Goal: Register for event/course

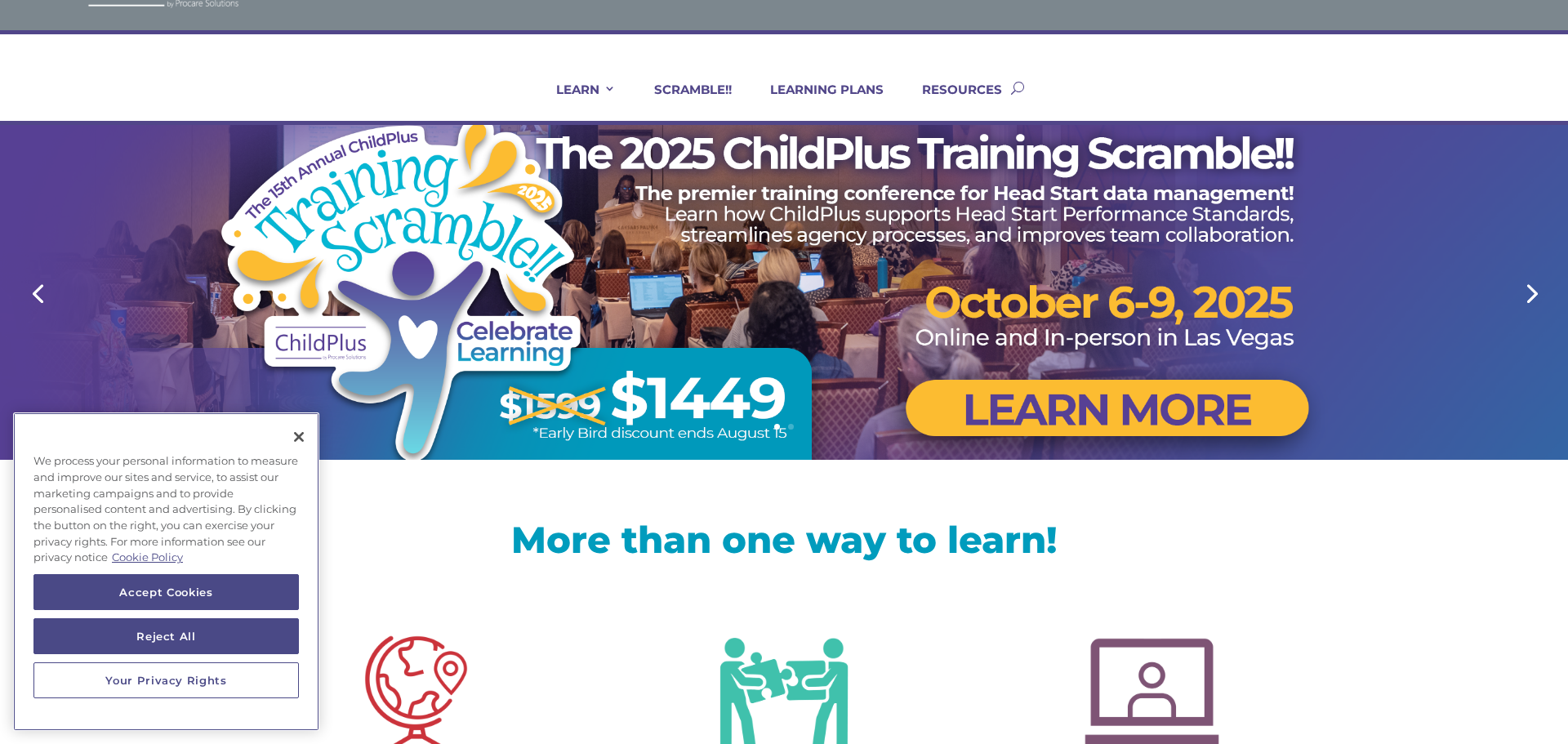
scroll to position [65, 0]
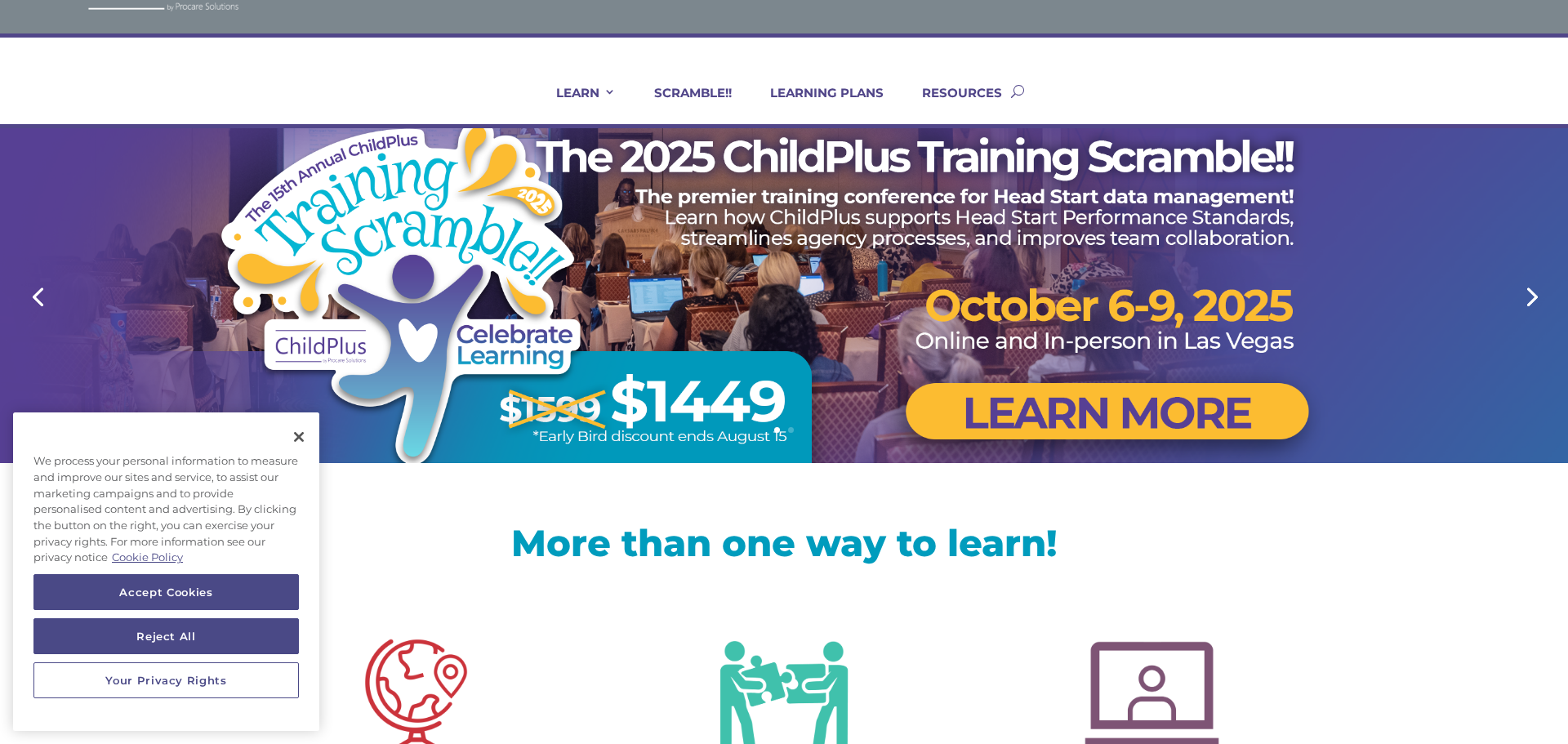
click at [1056, 412] on div at bounding box center [784, 296] width 1045 height 335
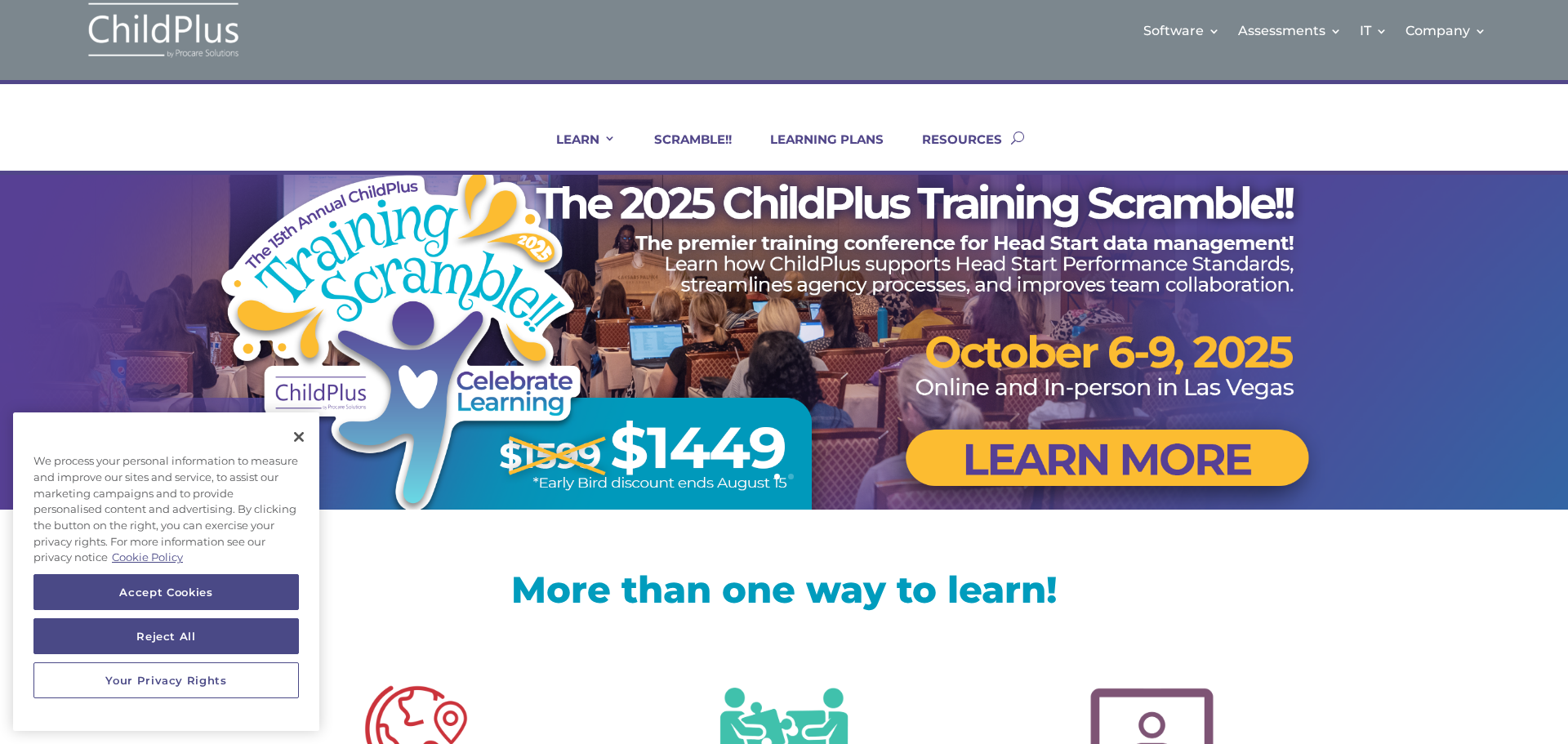
scroll to position [0, 0]
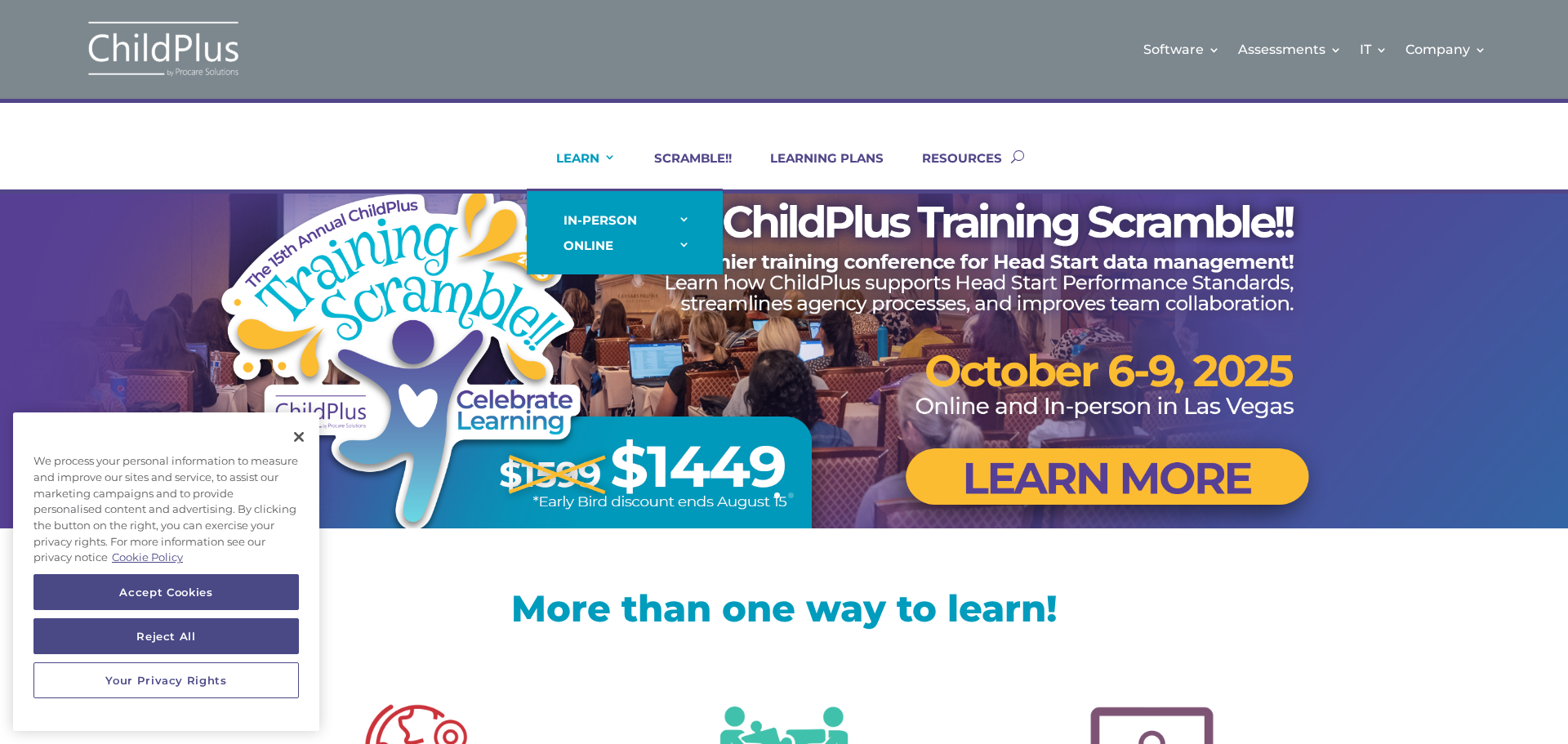
click at [584, 154] on link "LEARN" at bounding box center [575, 170] width 80 height 39
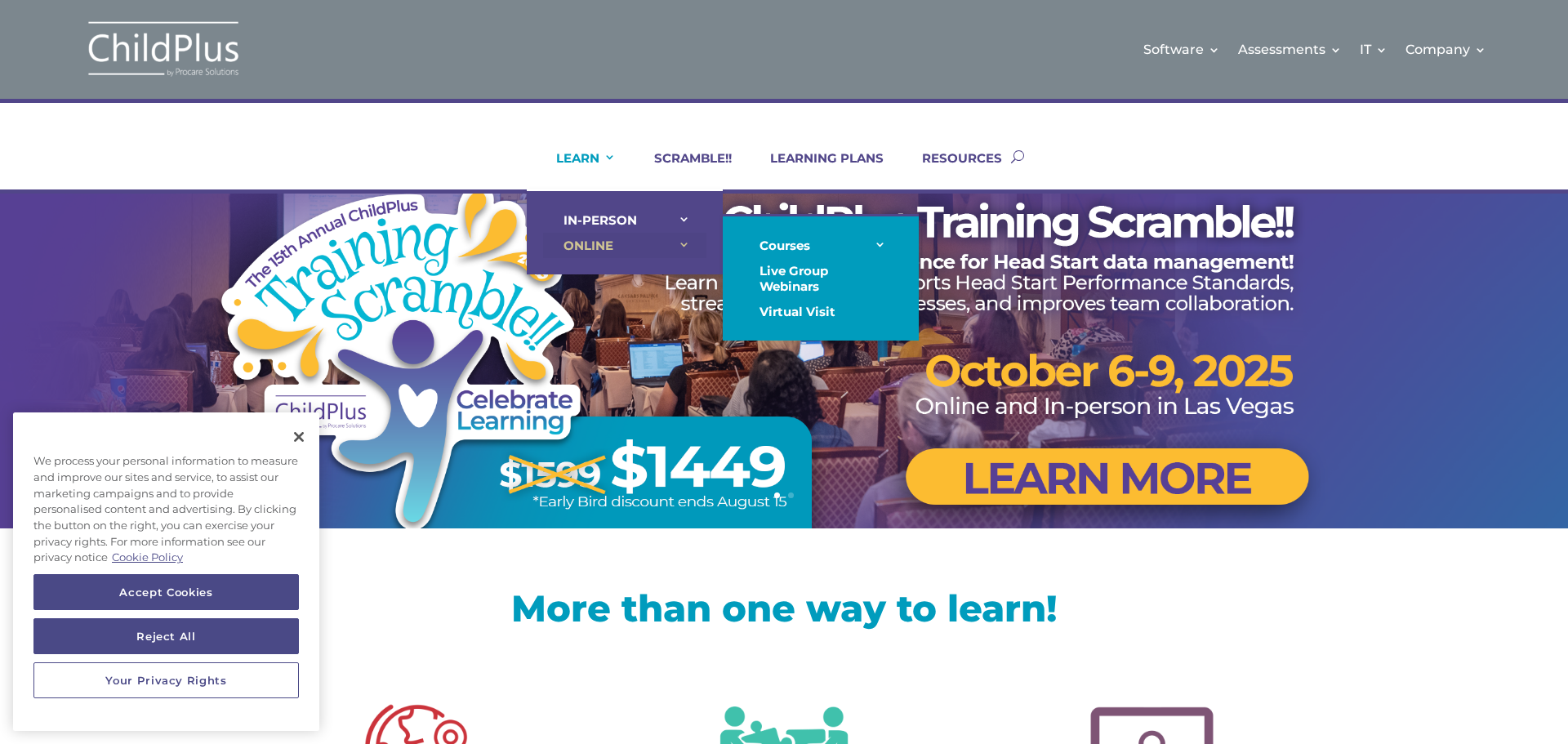
click at [652, 239] on link "ONLINE" at bounding box center [625, 246] width 164 height 26
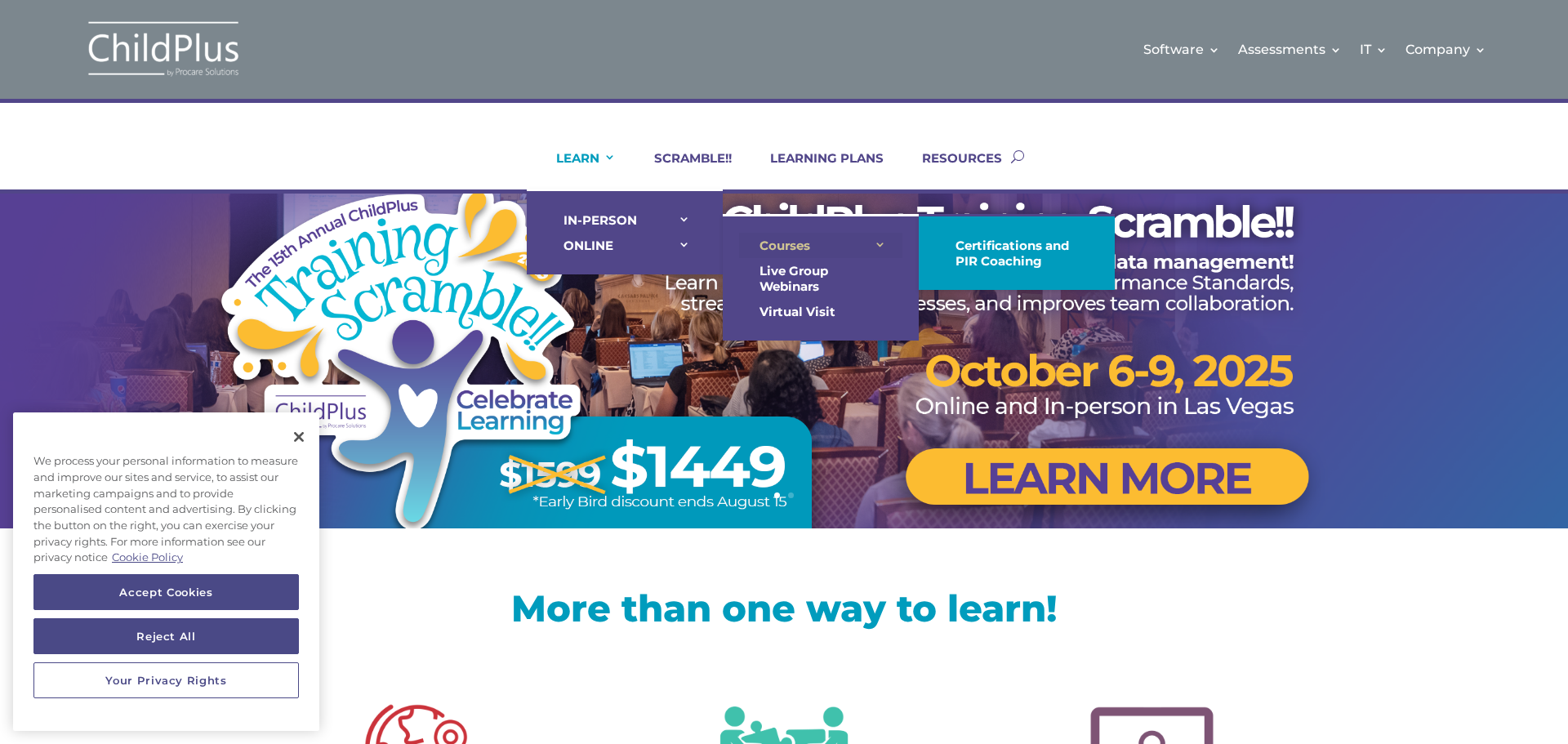
click at [853, 245] on link "Courses" at bounding box center [820, 246] width 164 height 26
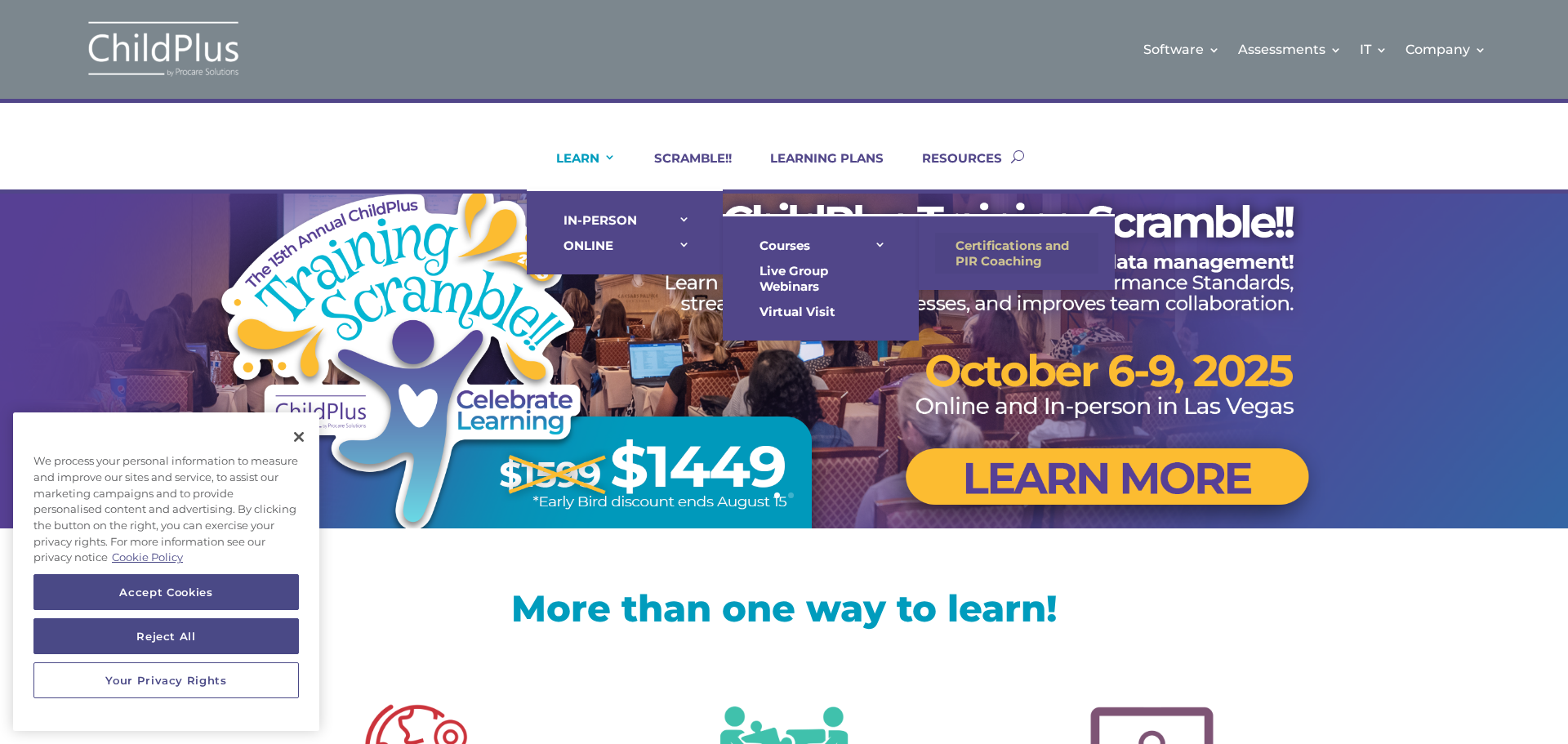
click at [967, 255] on link "Certifications and PIR Coaching" at bounding box center [1016, 254] width 164 height 41
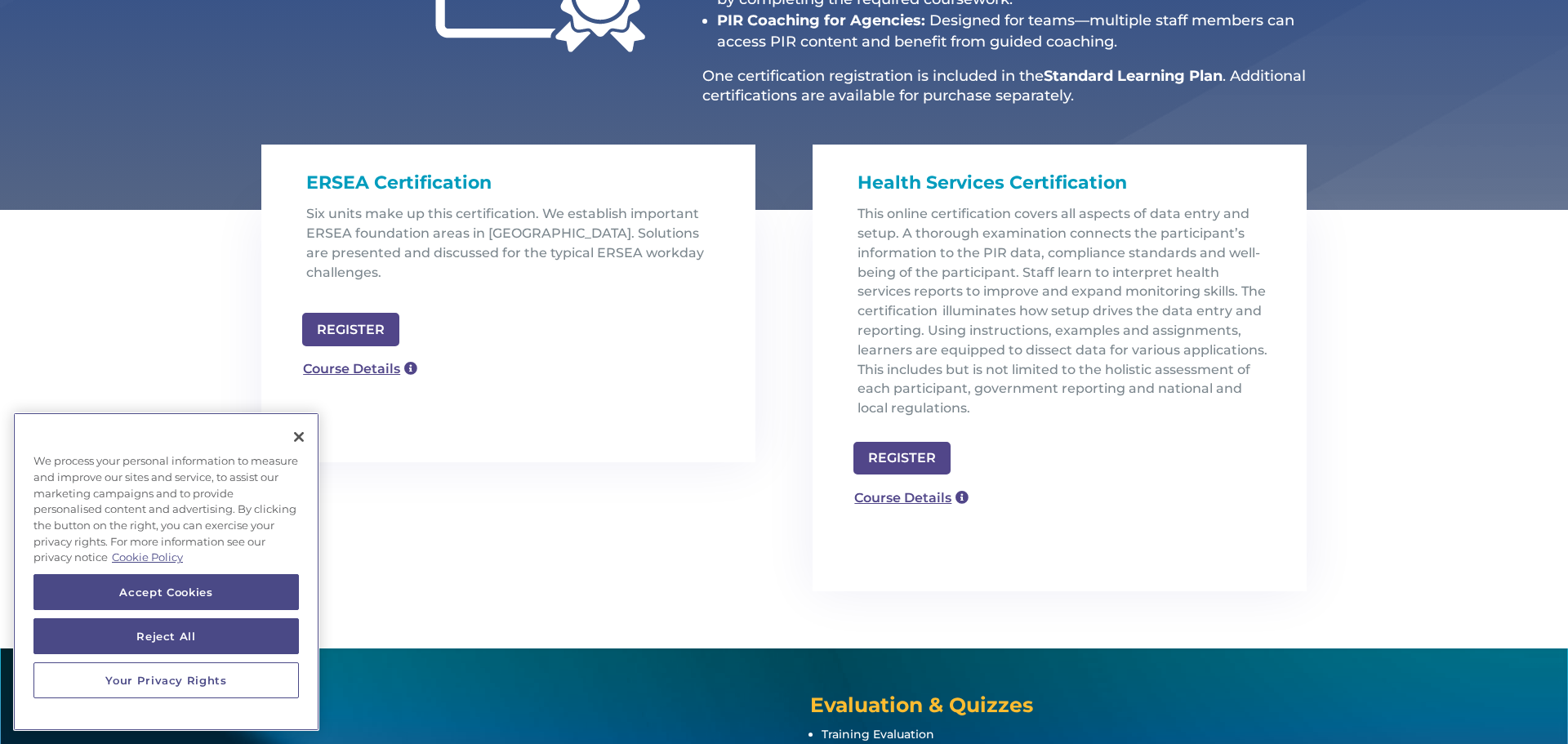
scroll to position [406, 0]
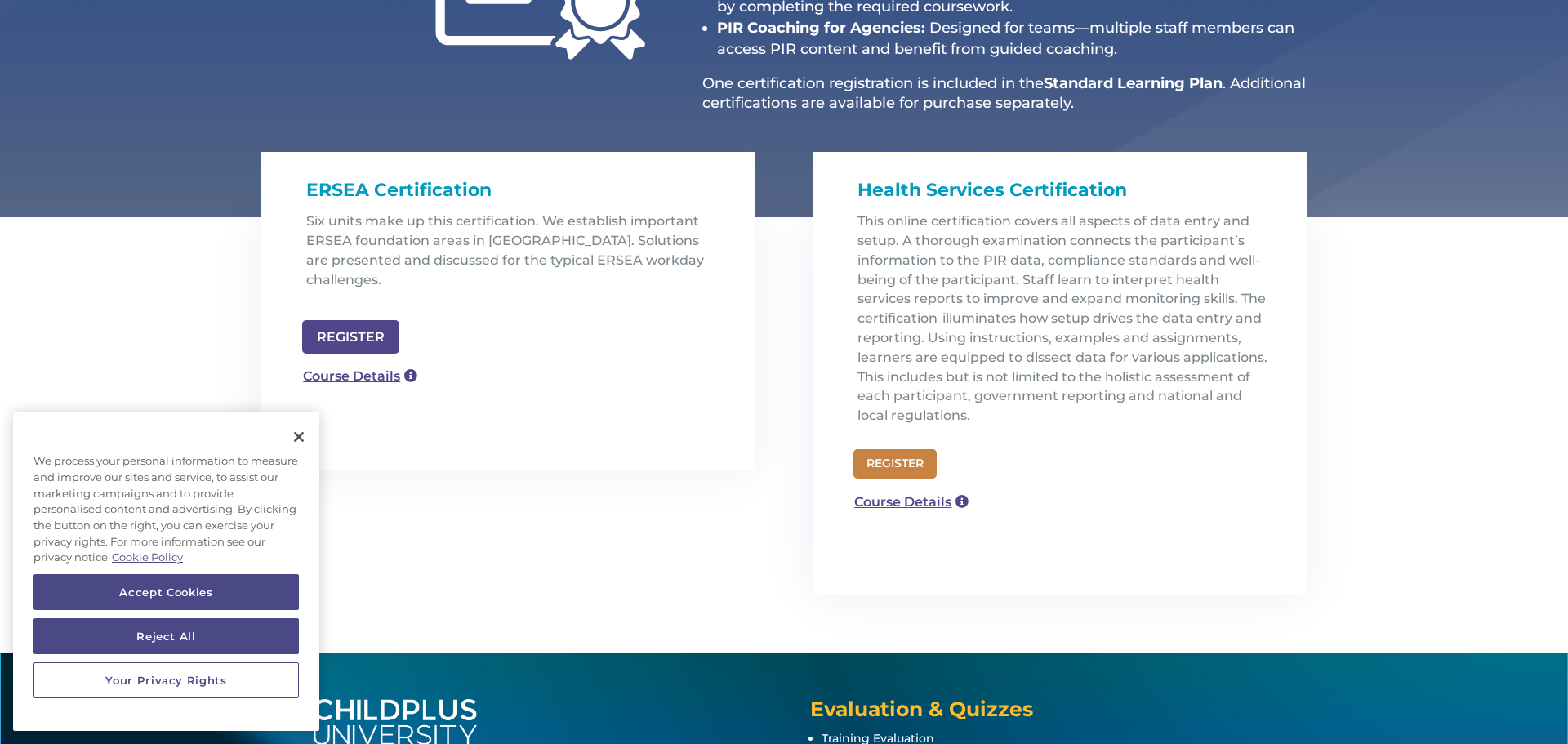
click at [900, 463] on link "REGISTER" at bounding box center [895, 464] width 83 height 29
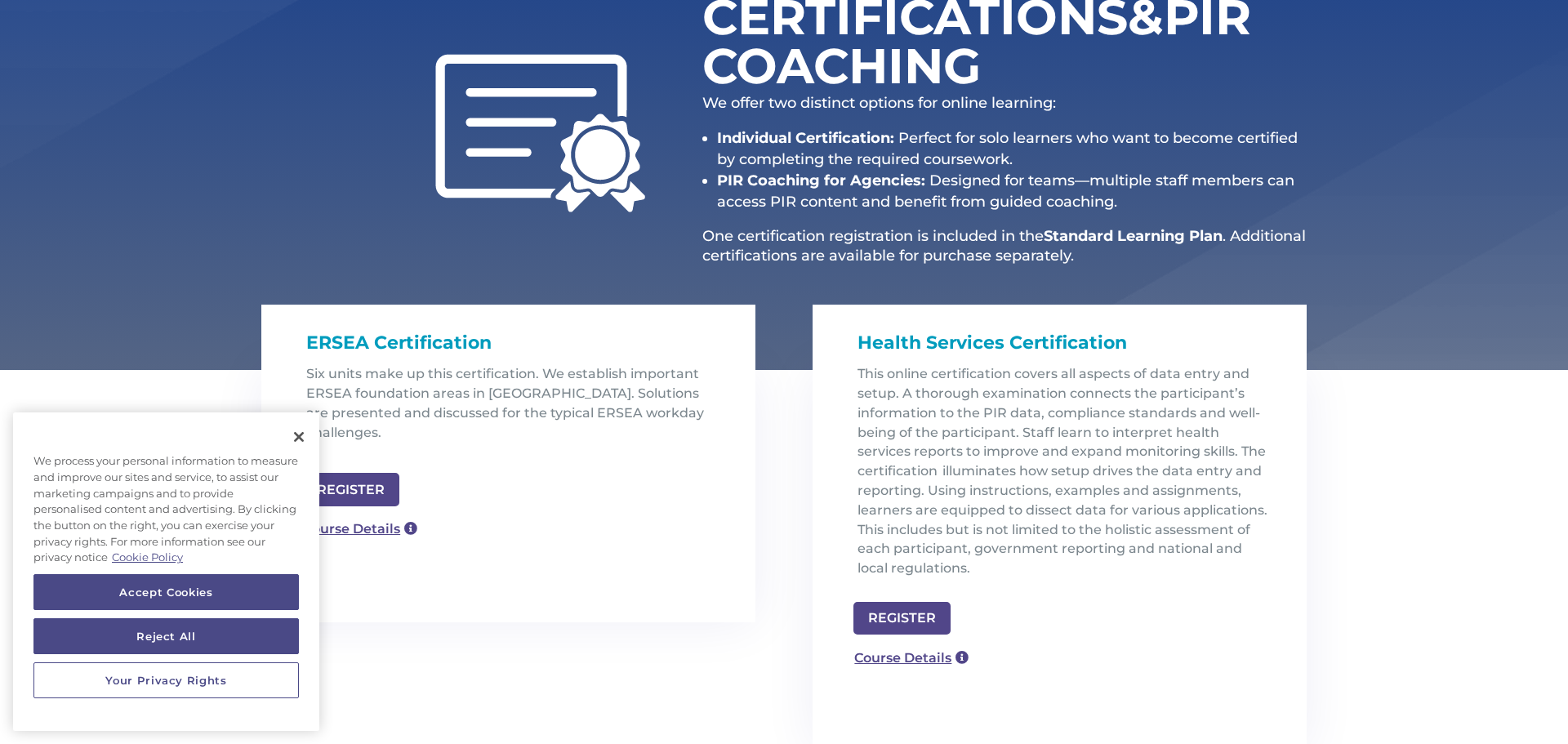
scroll to position [261, 0]
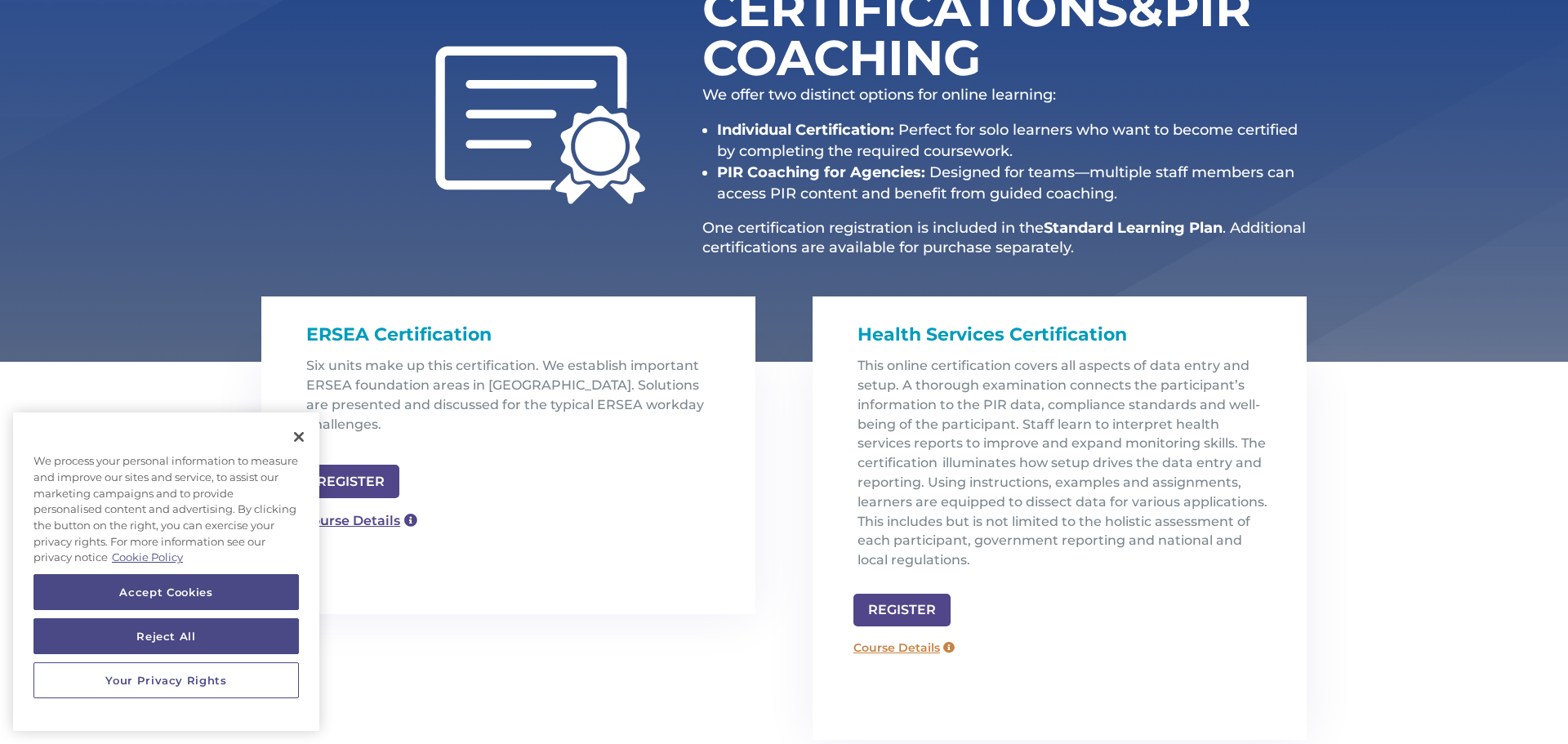
click at [913, 651] on link "Course Details" at bounding box center [903, 647] width 117 height 26
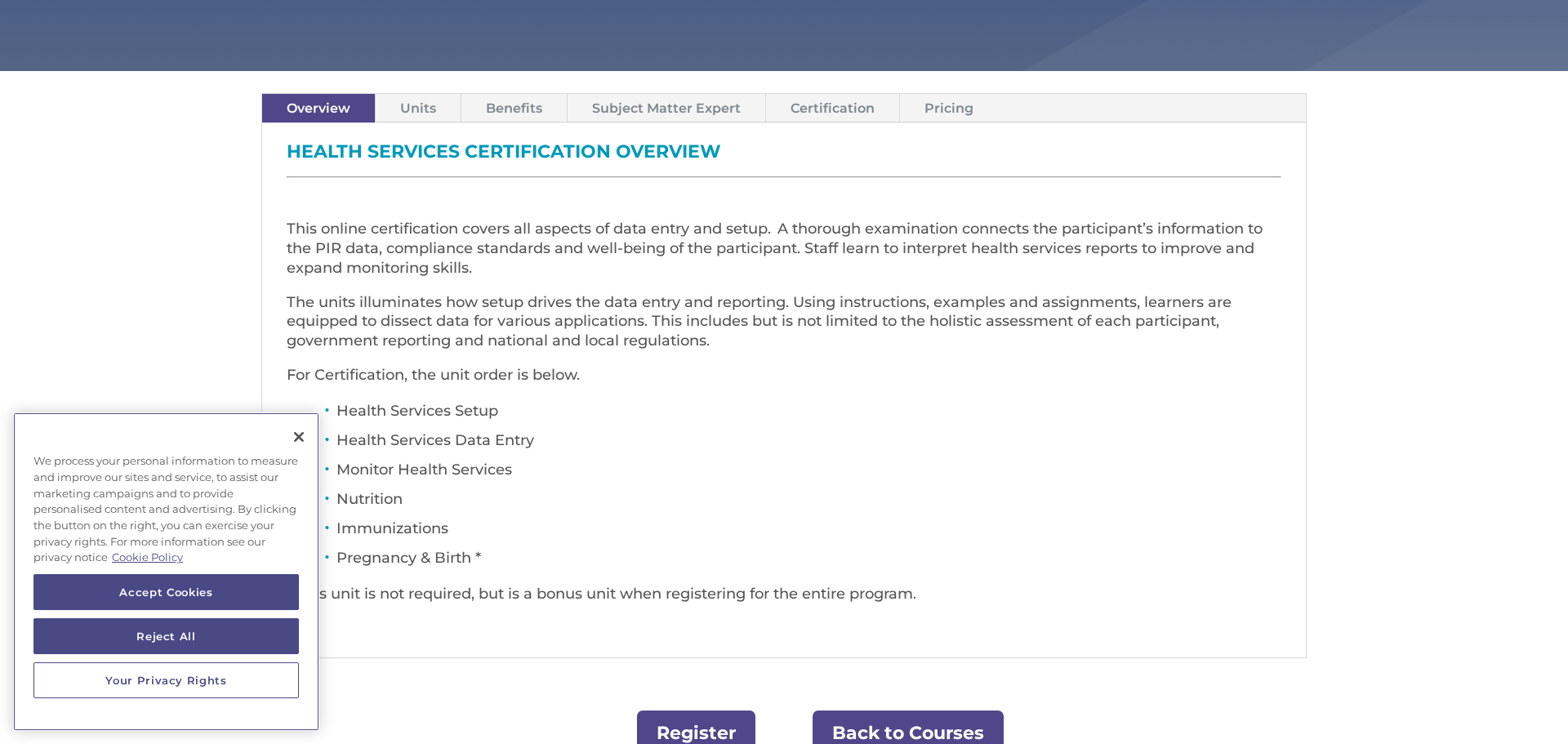
scroll to position [523, 0]
click at [931, 113] on link "Pricing" at bounding box center [949, 109] width 98 height 28
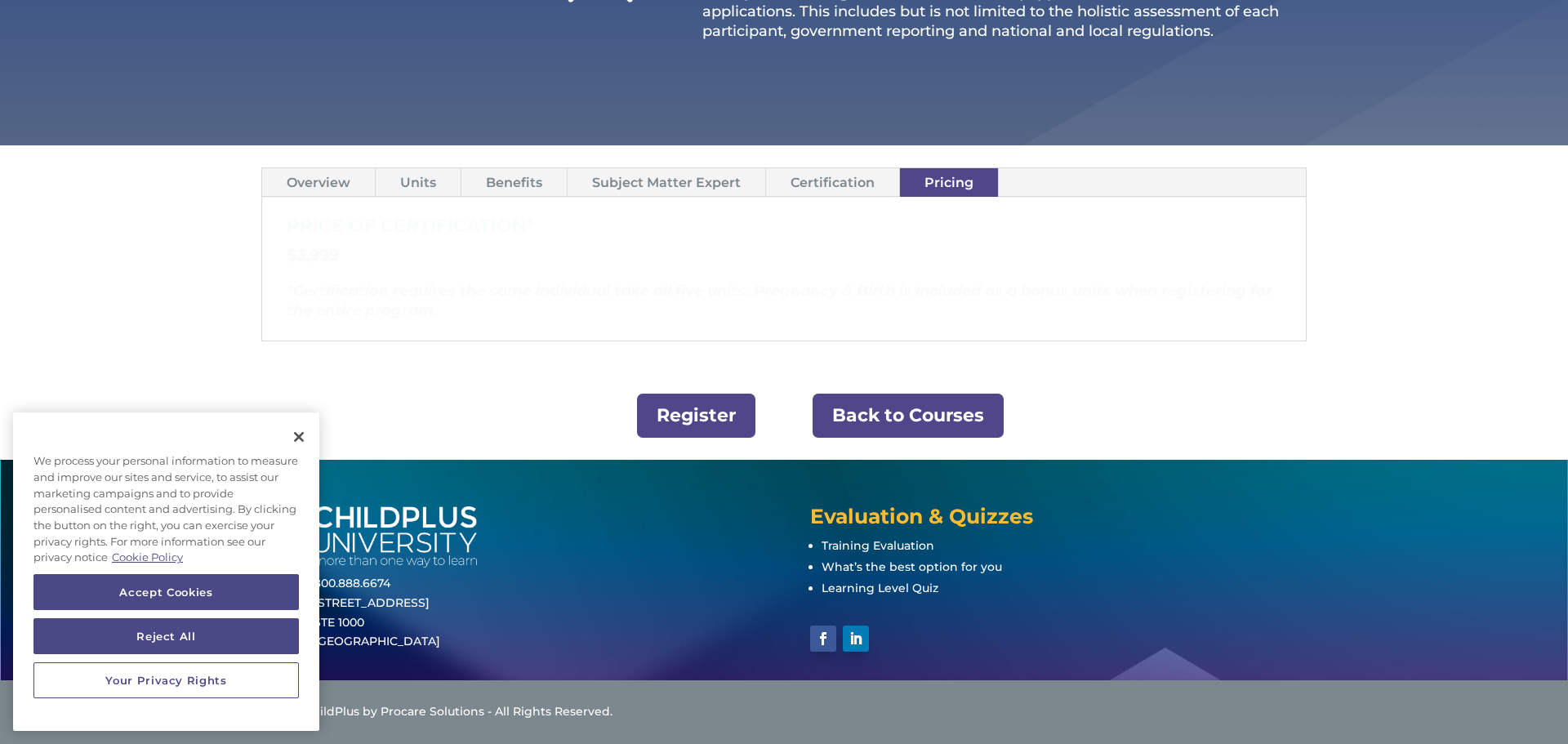
scroll to position [449, 0]
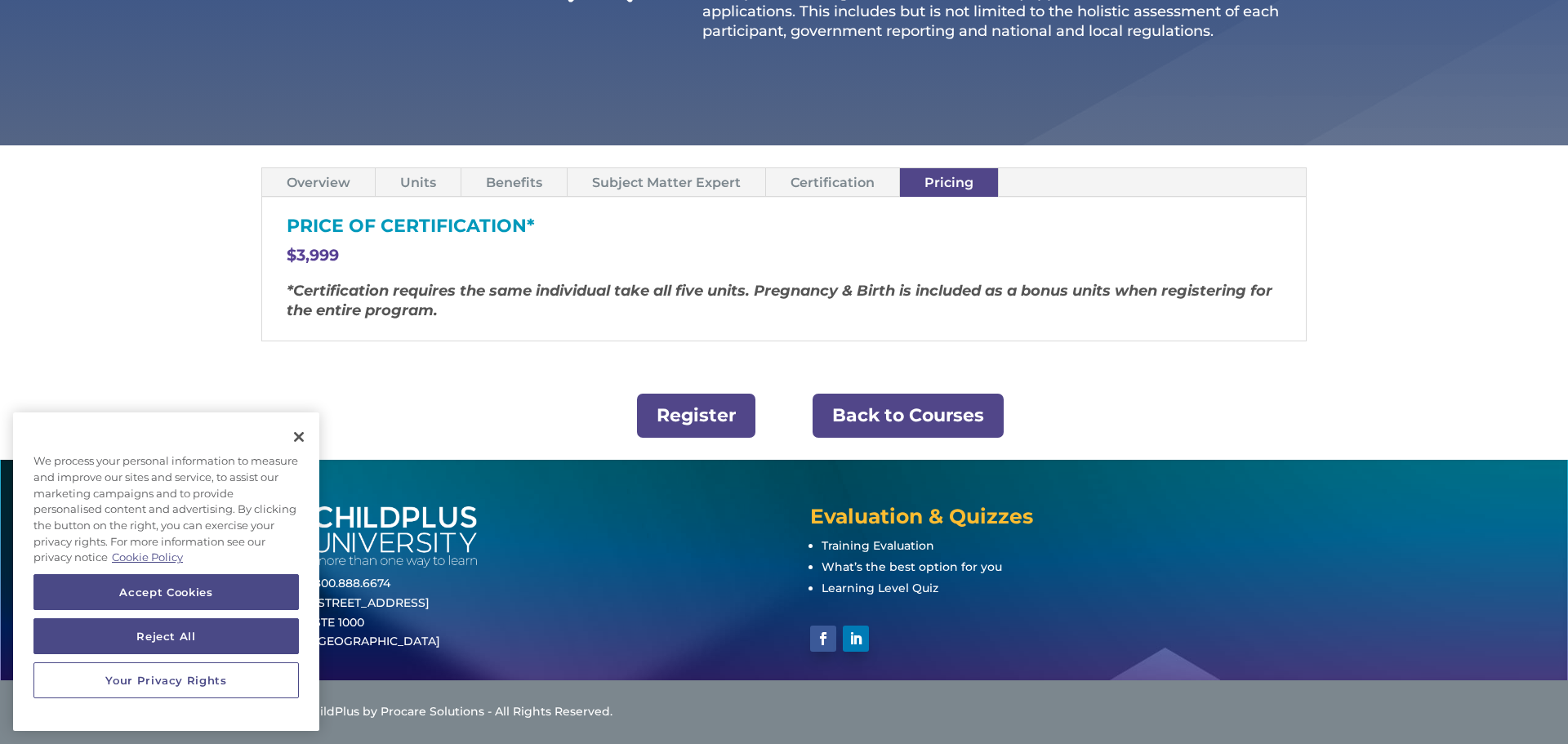
click at [877, 415] on link "Back to Courses" at bounding box center [907, 416] width 191 height 45
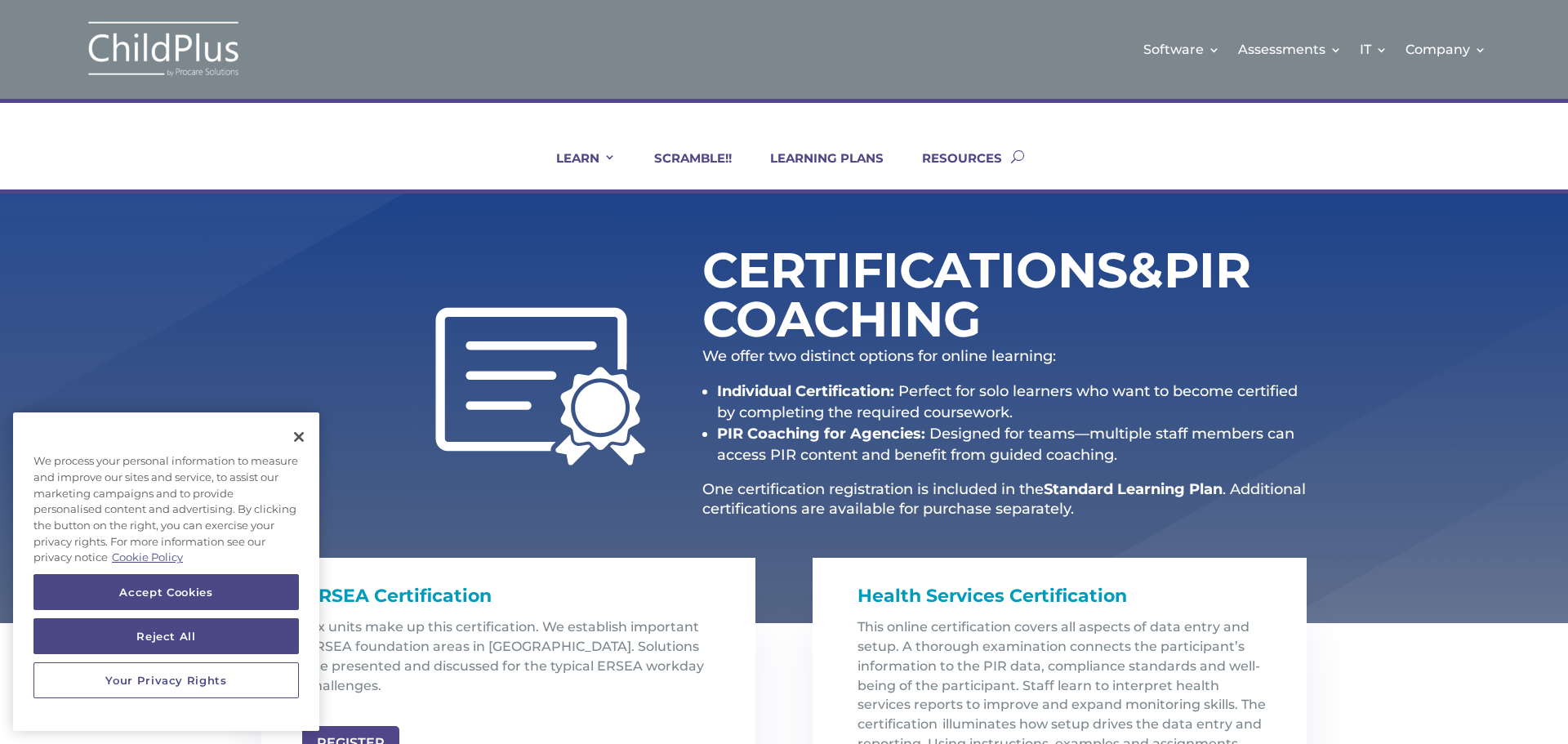
click at [205, 51] on img at bounding box center [163, 50] width 164 height 60
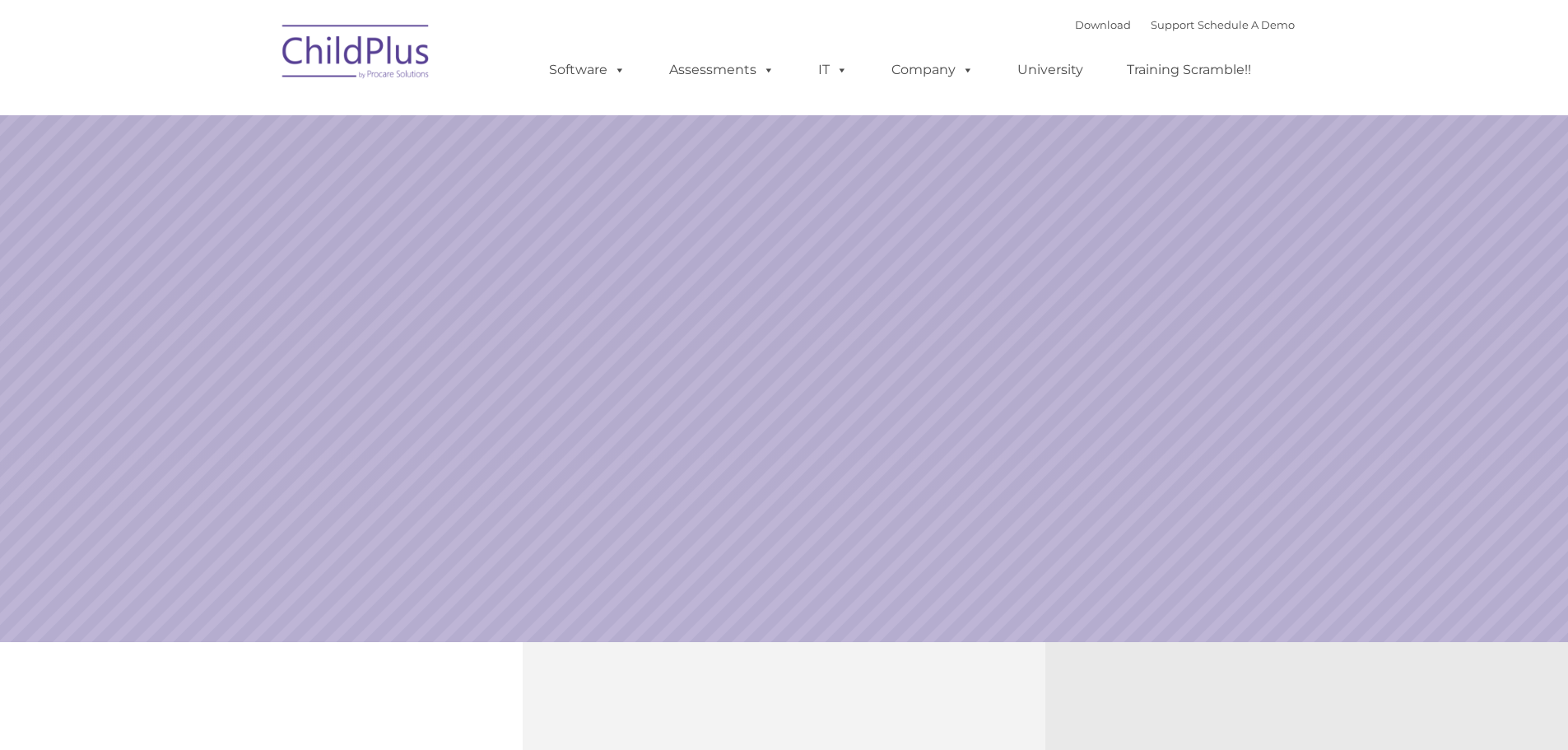
select select "MEDIUM"
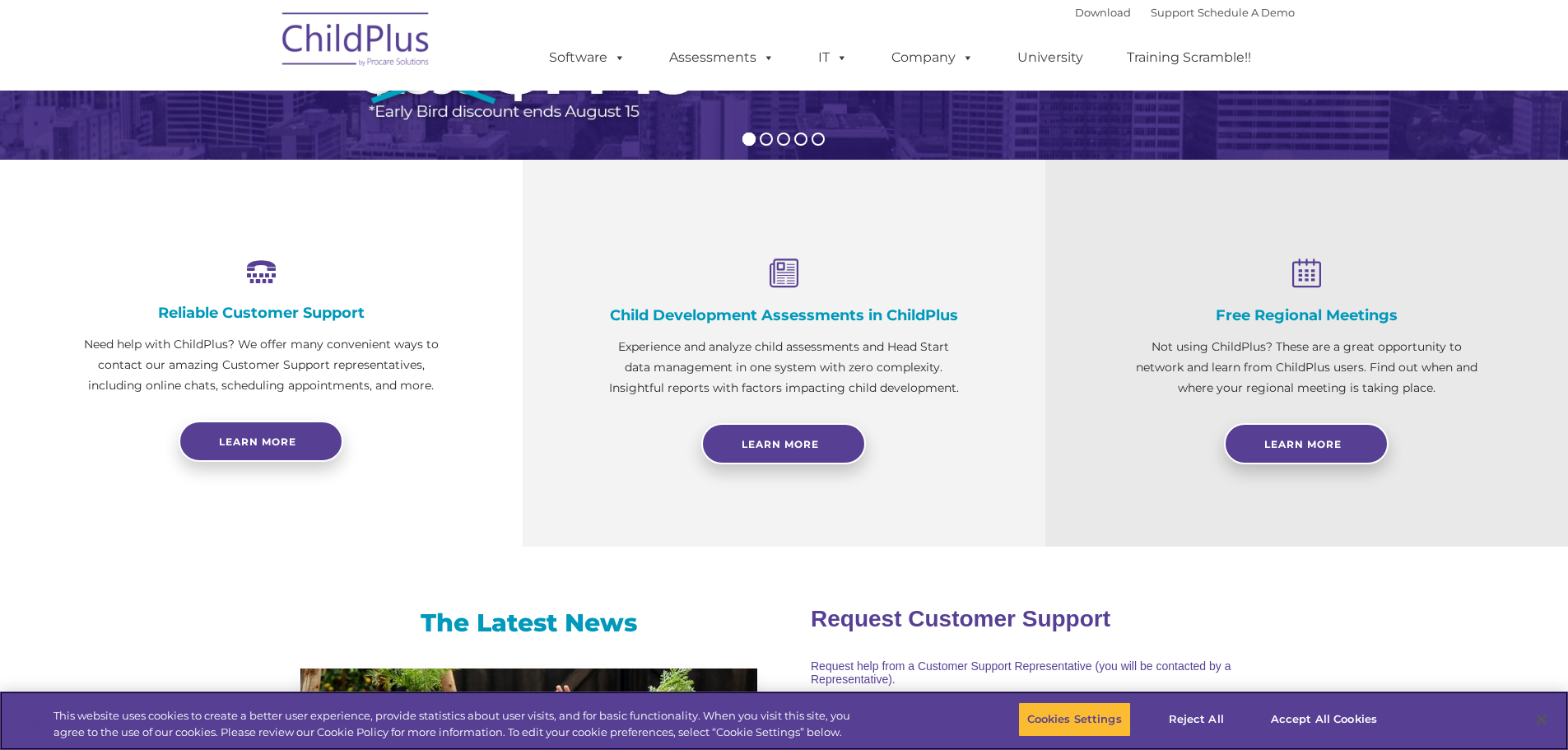
scroll to position [464, 0]
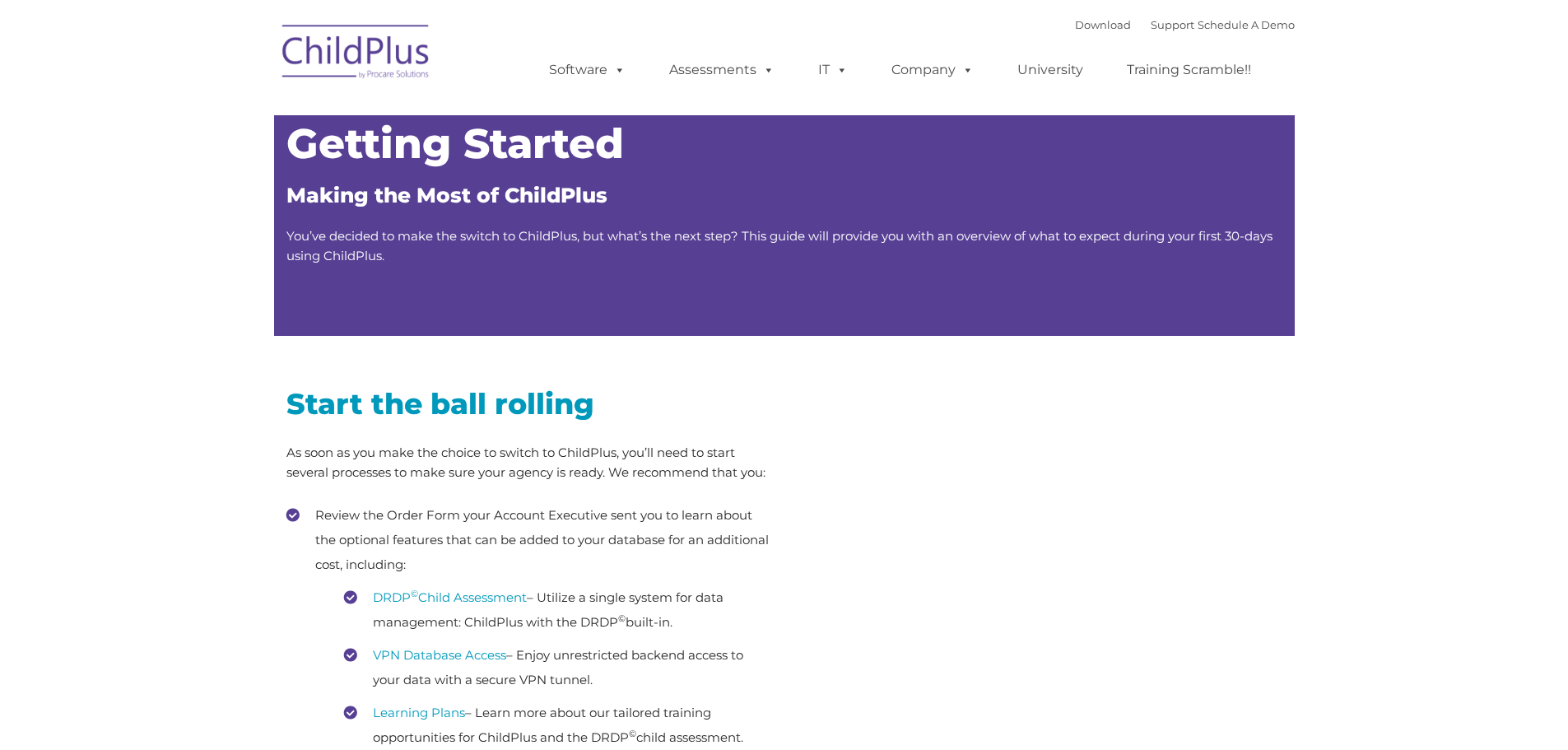
type input ""
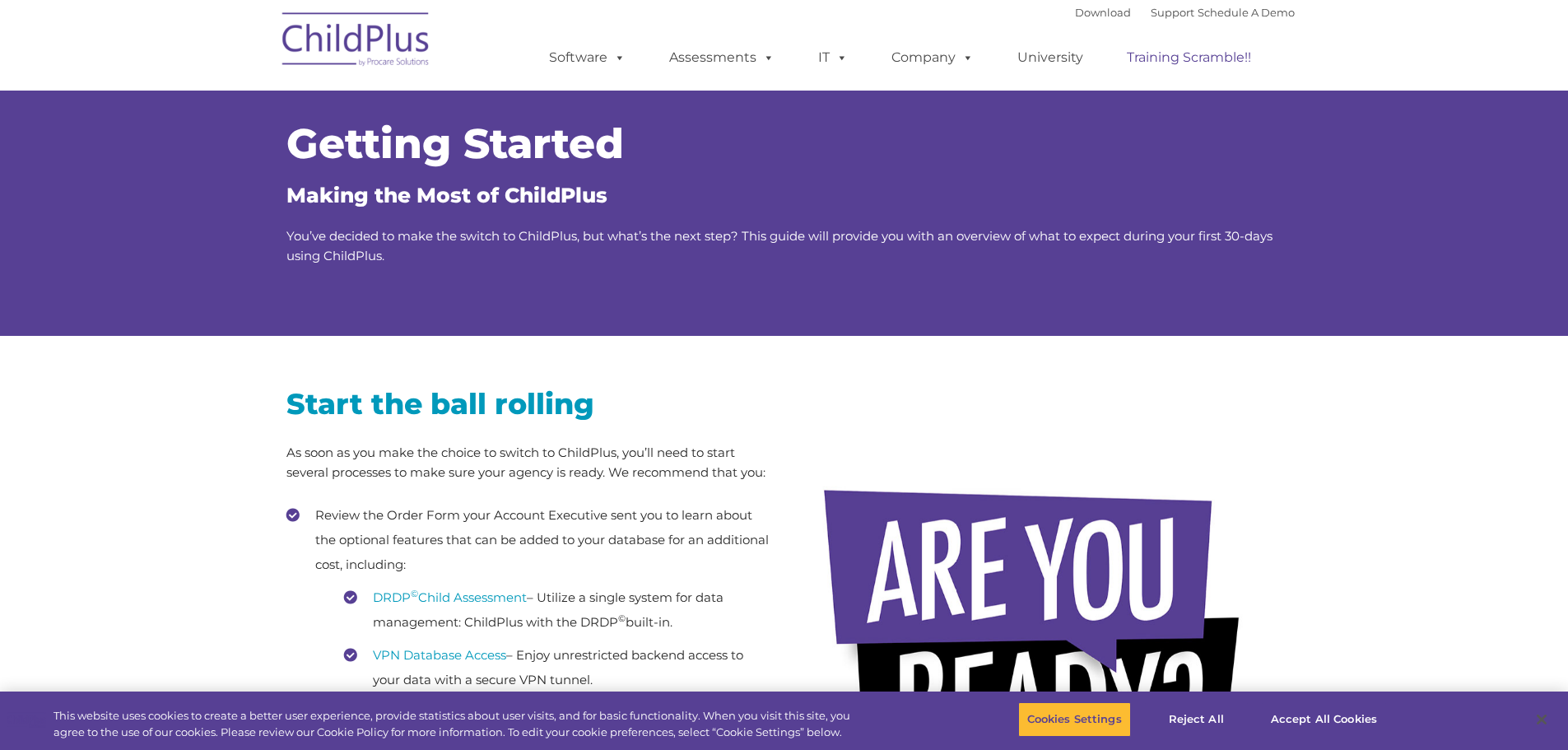
click at [1191, 55] on link "Training Scramble!!" at bounding box center [1190, 58] width 157 height 33
